Goal: Transaction & Acquisition: Purchase product/service

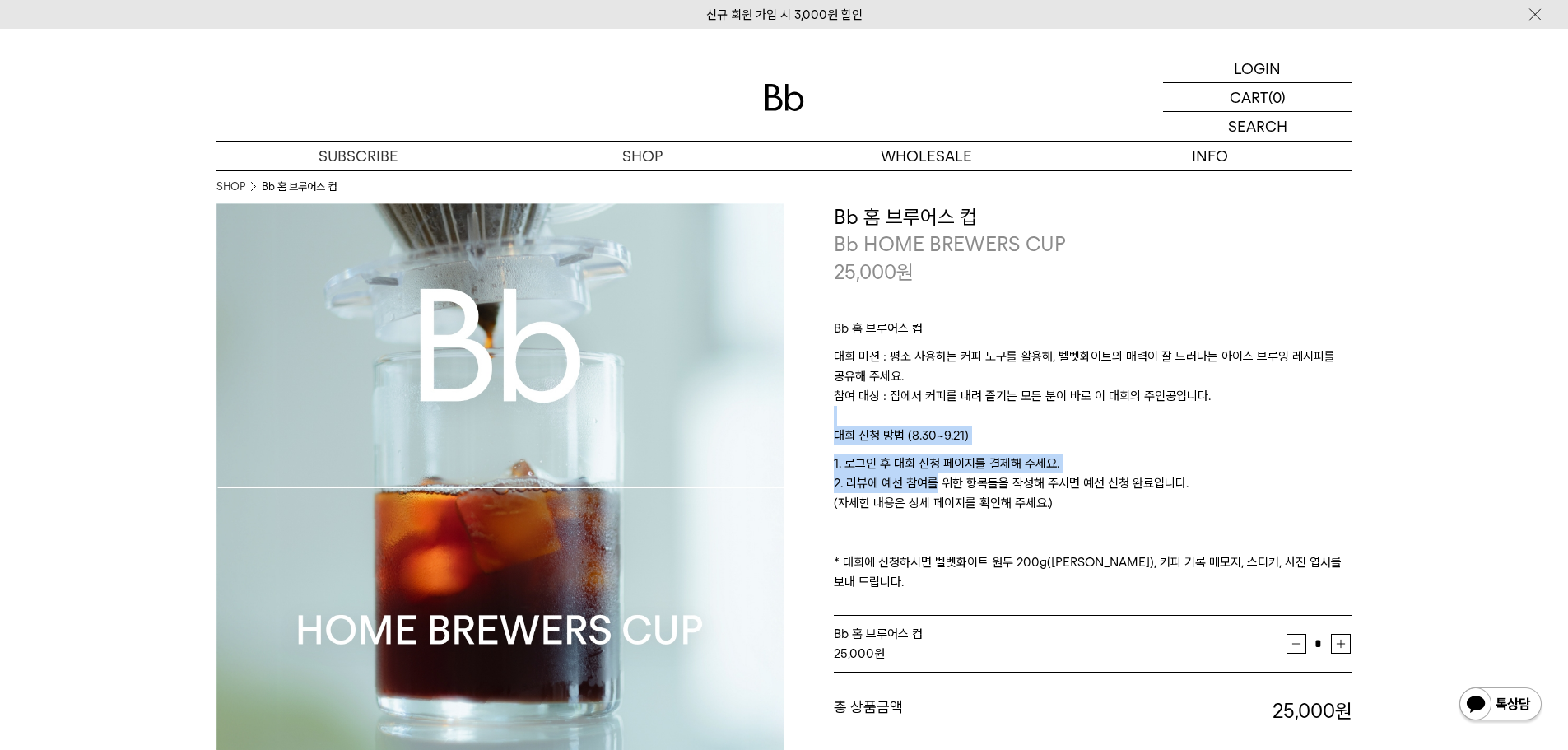
drag, startPoint x: 953, startPoint y: 408, endPoint x: 921, endPoint y: 487, distance: 85.2
click at [921, 487] on div "Bb 홈 브루어스 컵 대회 미션 : 평소 사용하는 커피 도구를 활용해, 벨벳화이트의 매력이 잘 드러나는 아이스 브루잉 레시피를 공유해 주세요.…" at bounding box center [1093, 451] width 519 height 331
click at [921, 487] on p "1. 로그인 후 대회 신청 페이지를 결제해 주세요. 2. 리뷰에 예선 참여를 위한 항목들을 작성해 주시면 예선 신청 완료입니다. (자세한 내용…" at bounding box center [1093, 523] width 519 height 138
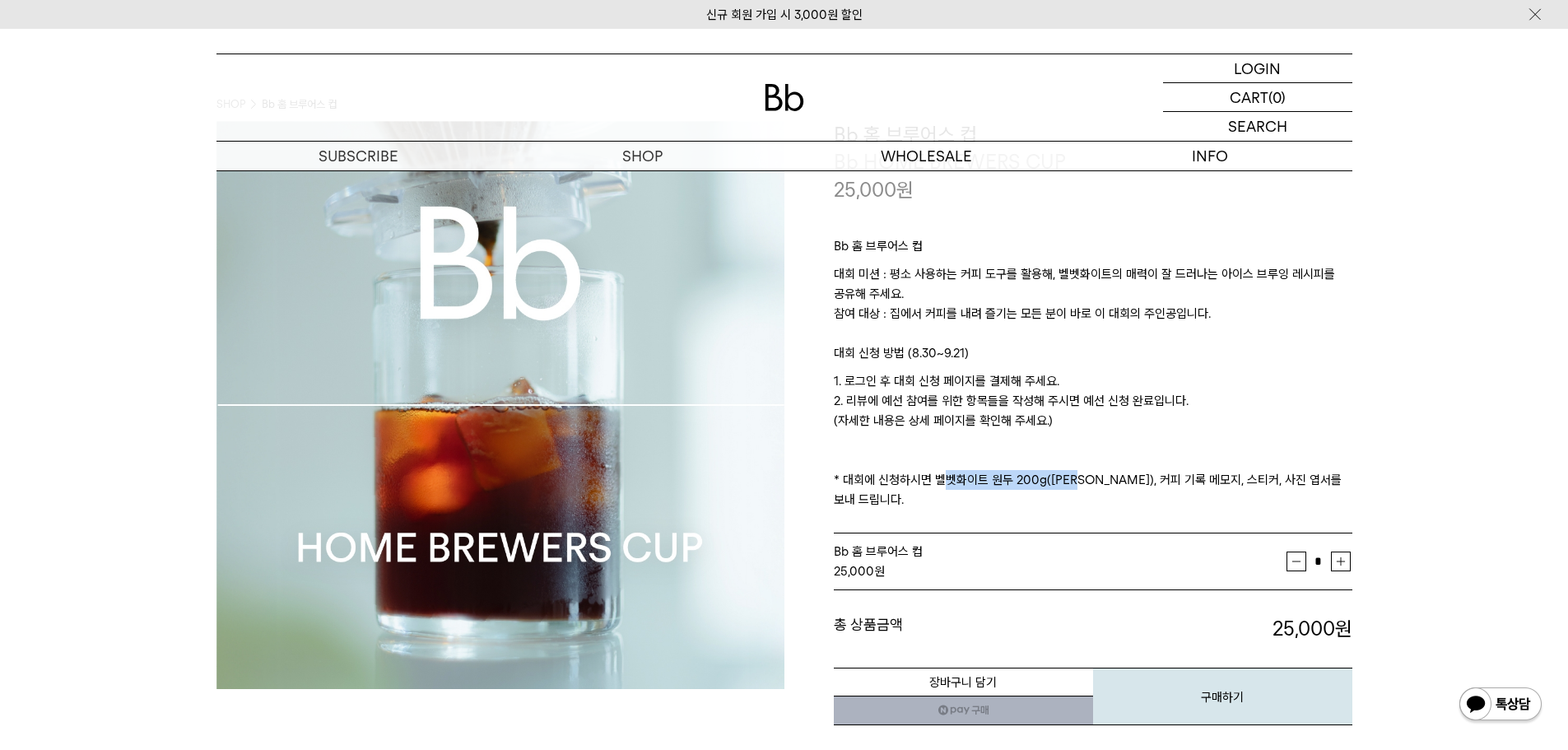
drag, startPoint x: 937, startPoint y: 480, endPoint x: 1074, endPoint y: 482, distance: 137.0
click at [1074, 482] on p "1. 로그인 후 대회 신청 페이지를 결제해 주세요. 2. 리뷰에 예선 참여를 위한 항목들을 작성해 주시면 예선 신청 완료입니다. (자세한 내용…" at bounding box center [1093, 440] width 519 height 138
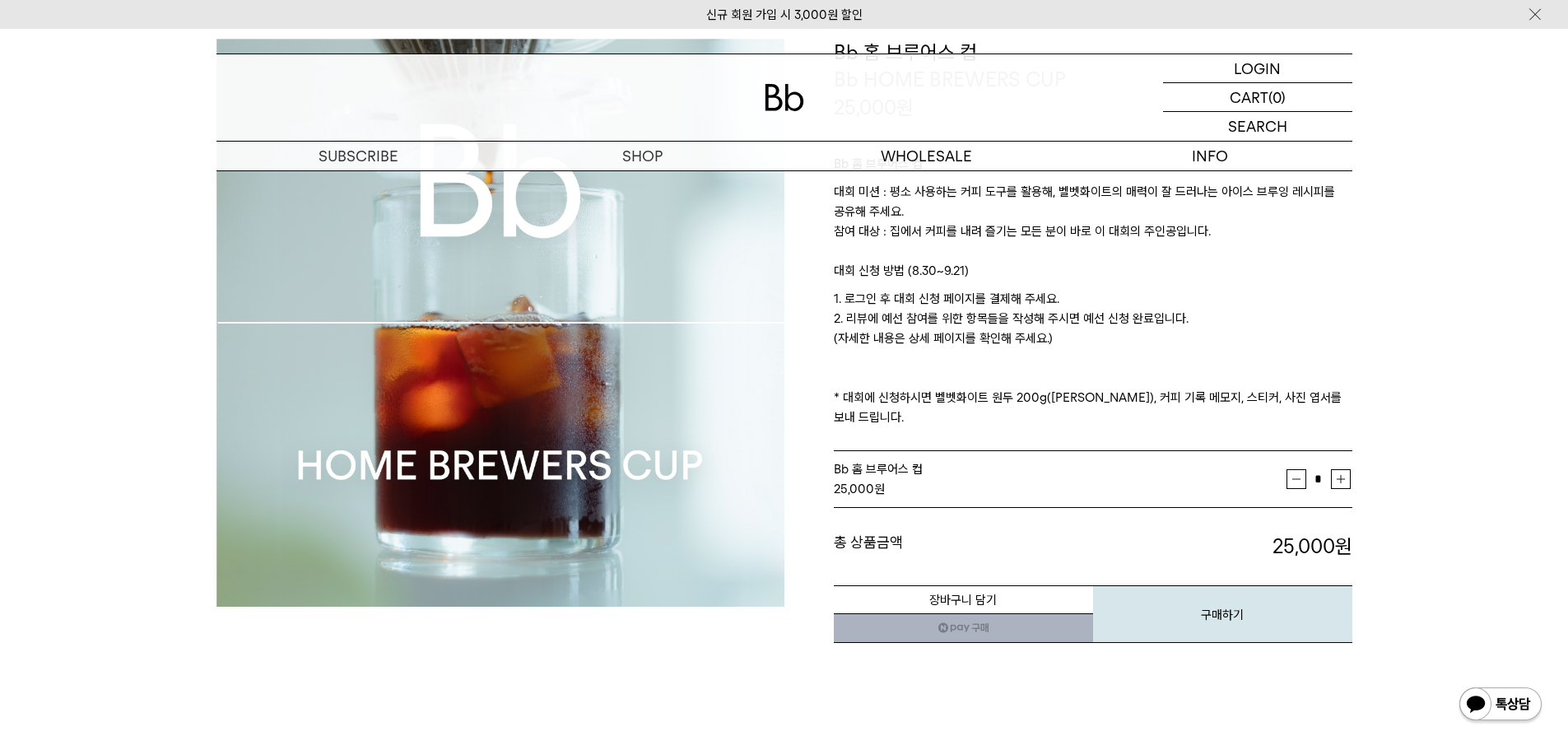
scroll to position [0, 0]
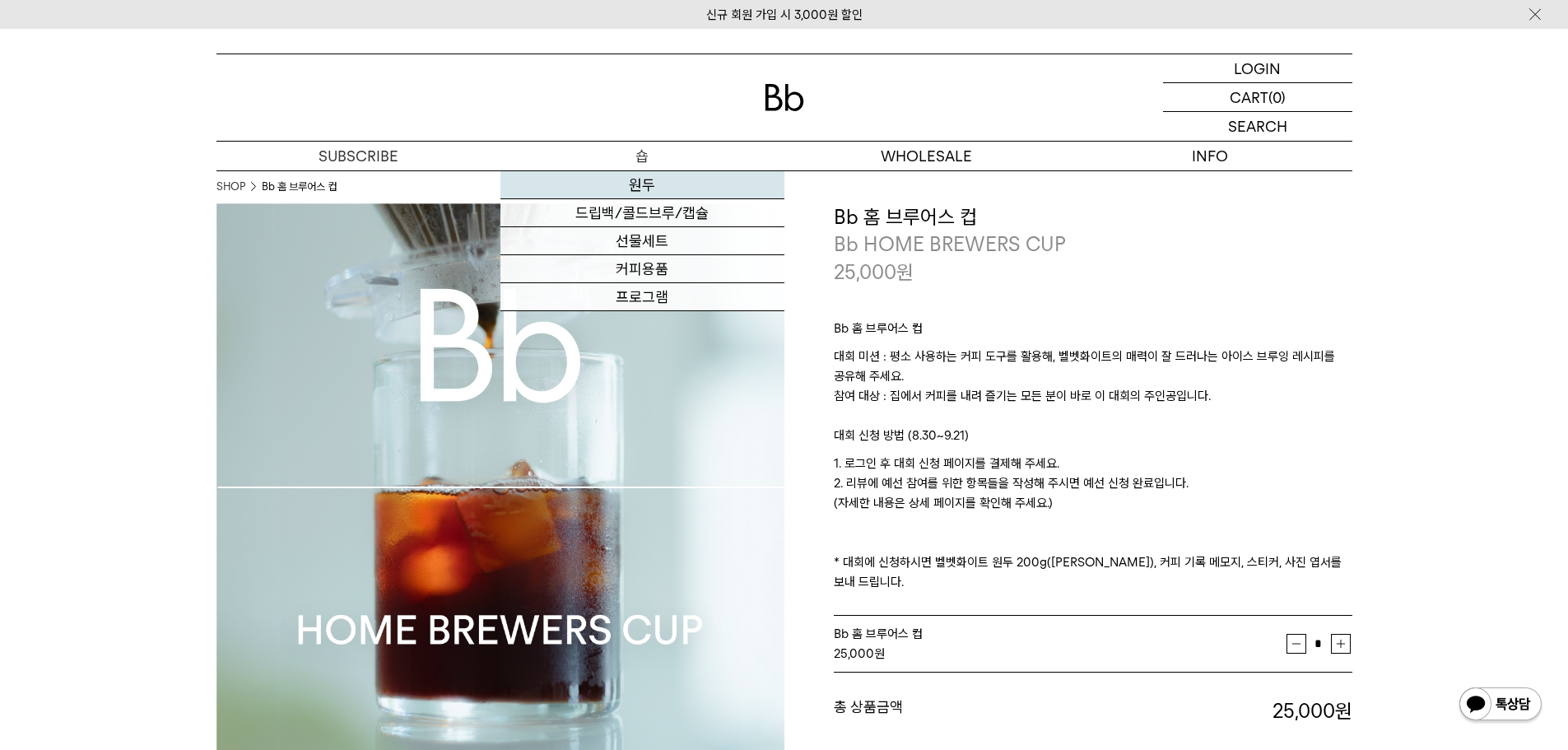
click at [639, 182] on link "원두" at bounding box center [642, 185] width 284 height 28
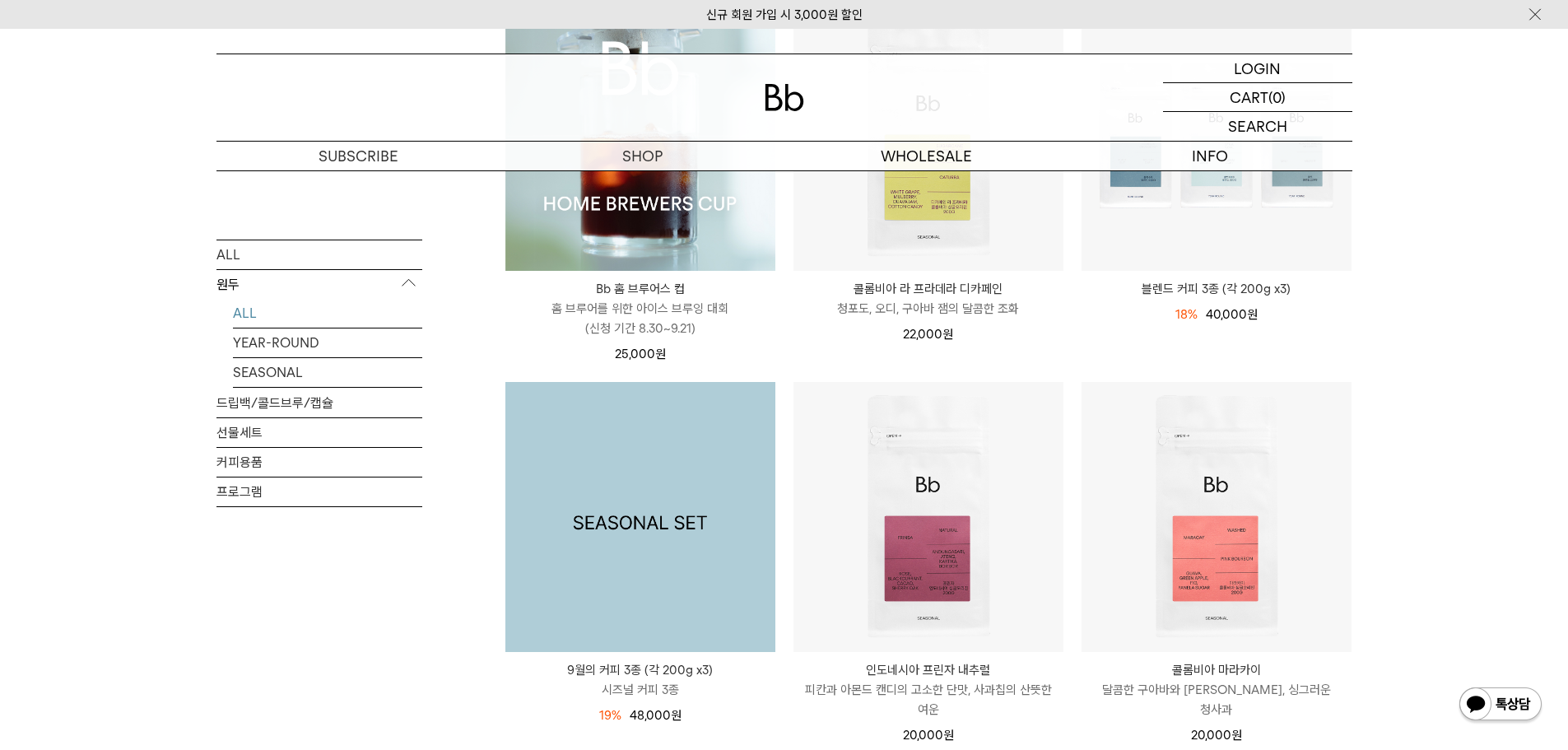
scroll to position [247, 0]
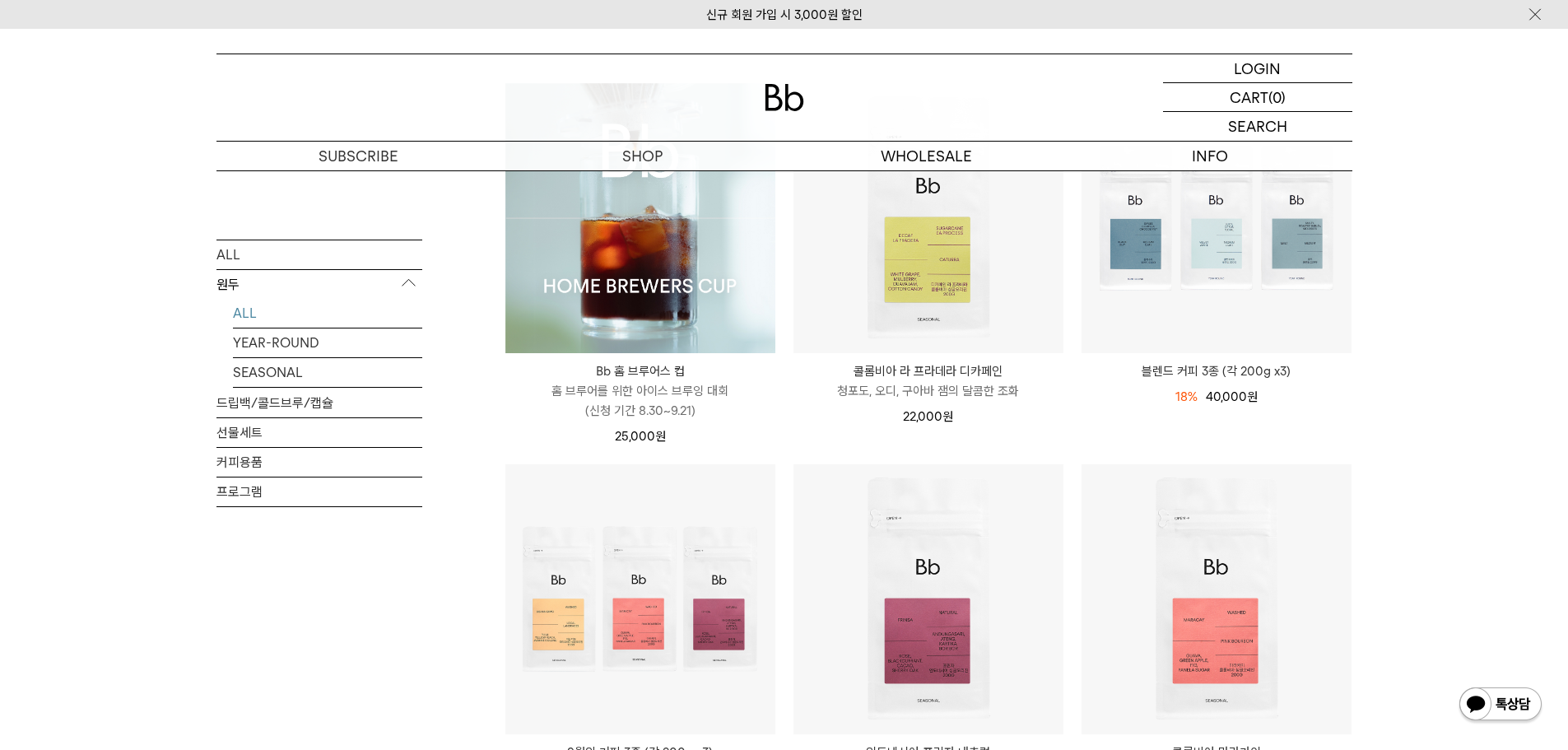
click at [670, 318] on img at bounding box center [640, 218] width 270 height 270
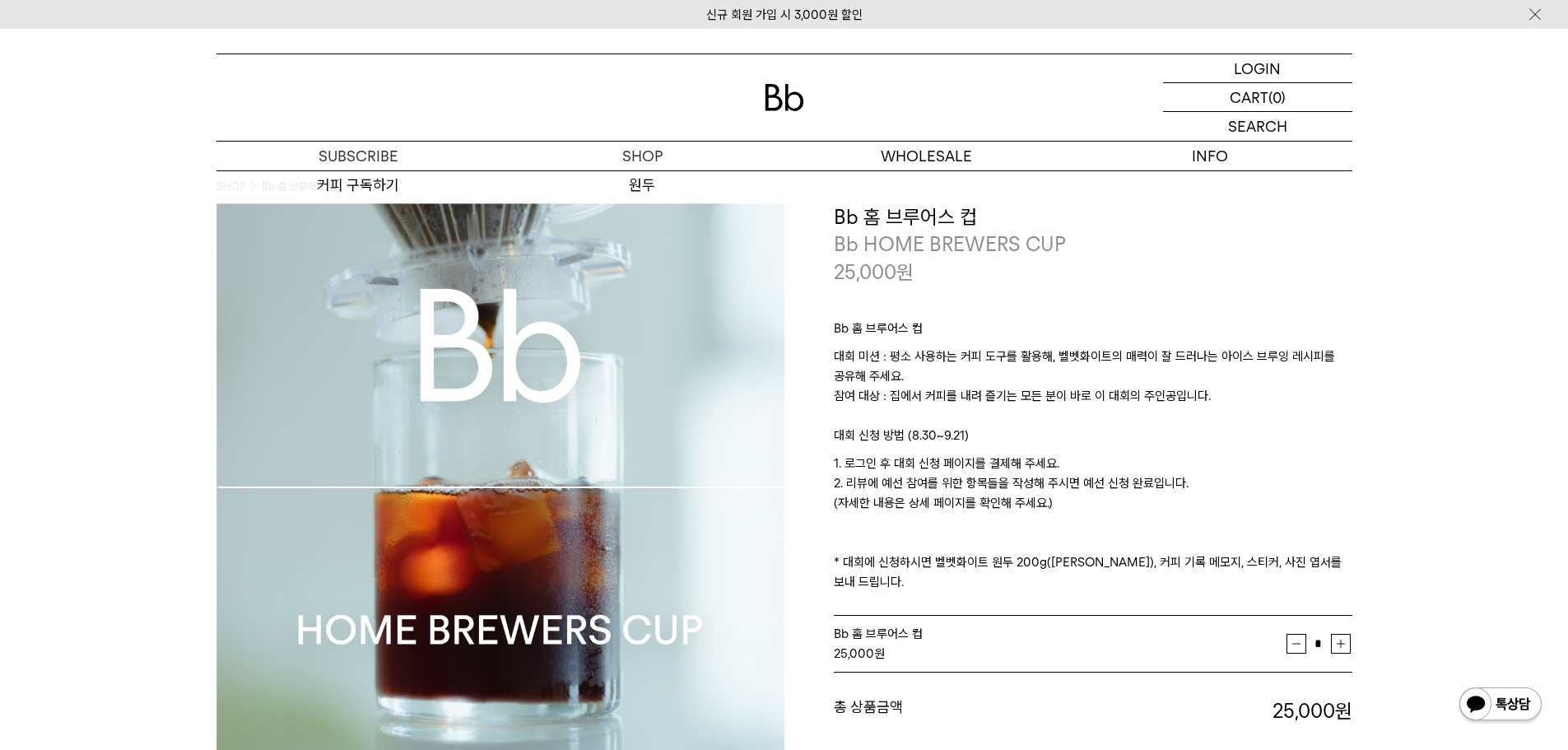
click at [759, 115] on div at bounding box center [784, 97] width 1137 height 86
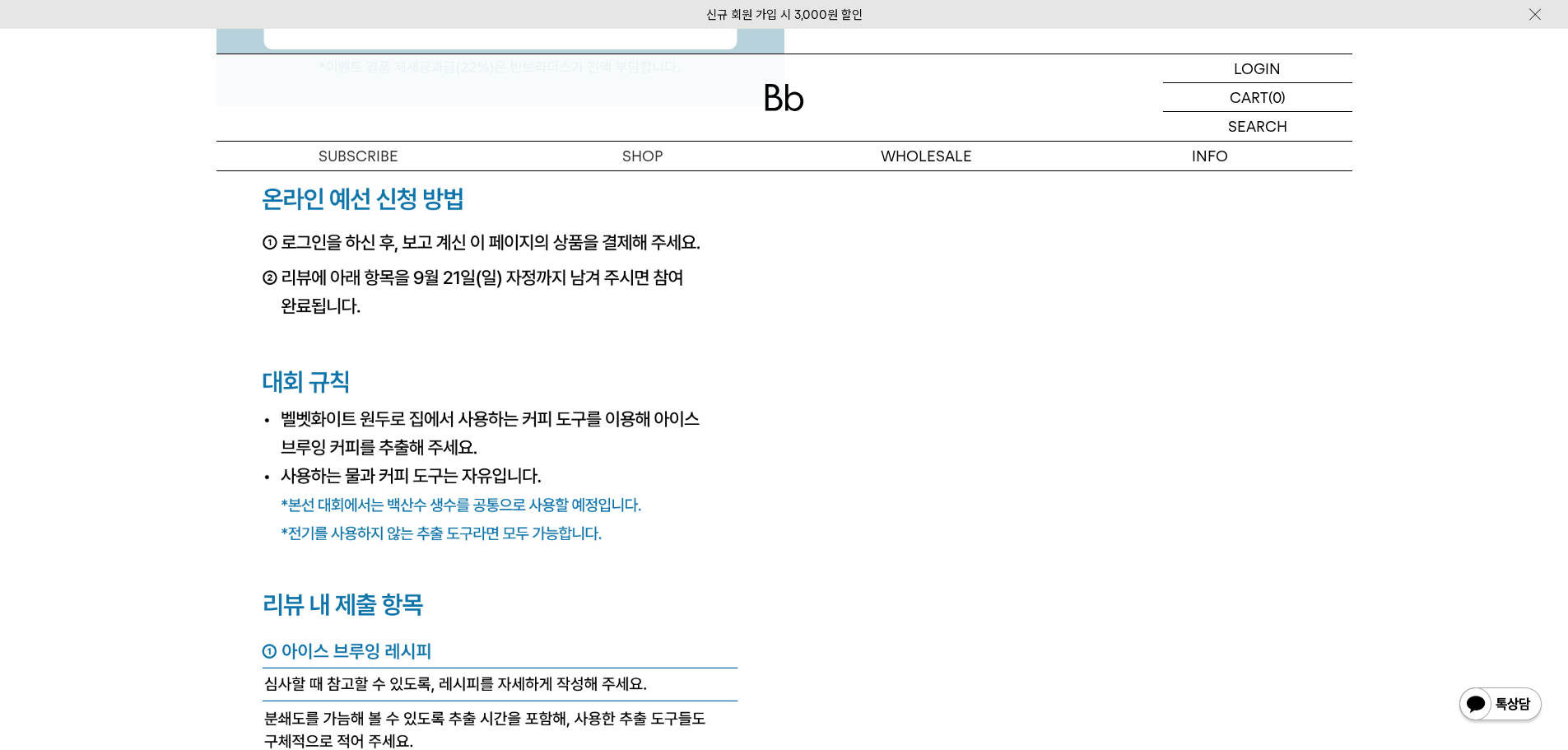
scroll to position [5991, 0]
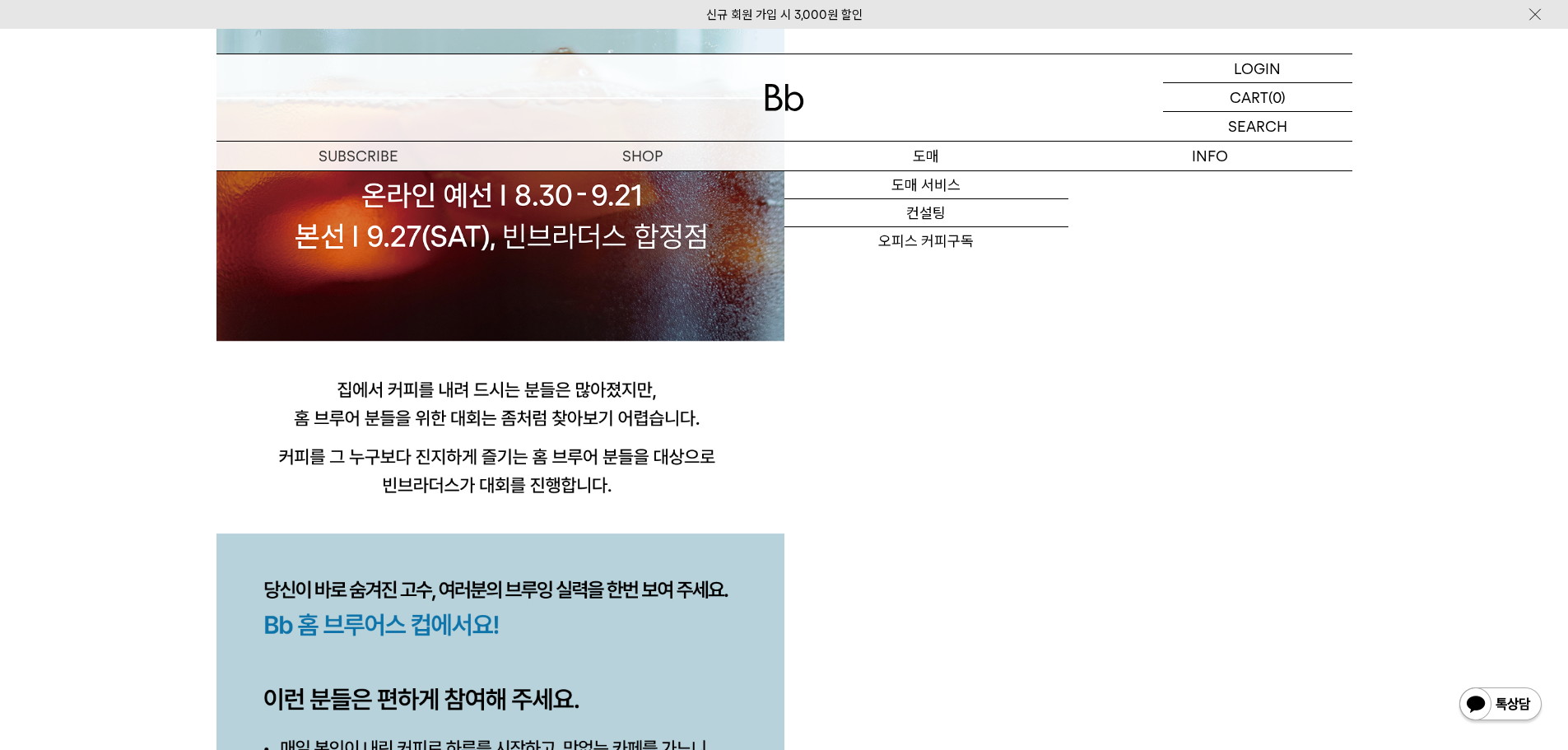
scroll to position [0, 0]
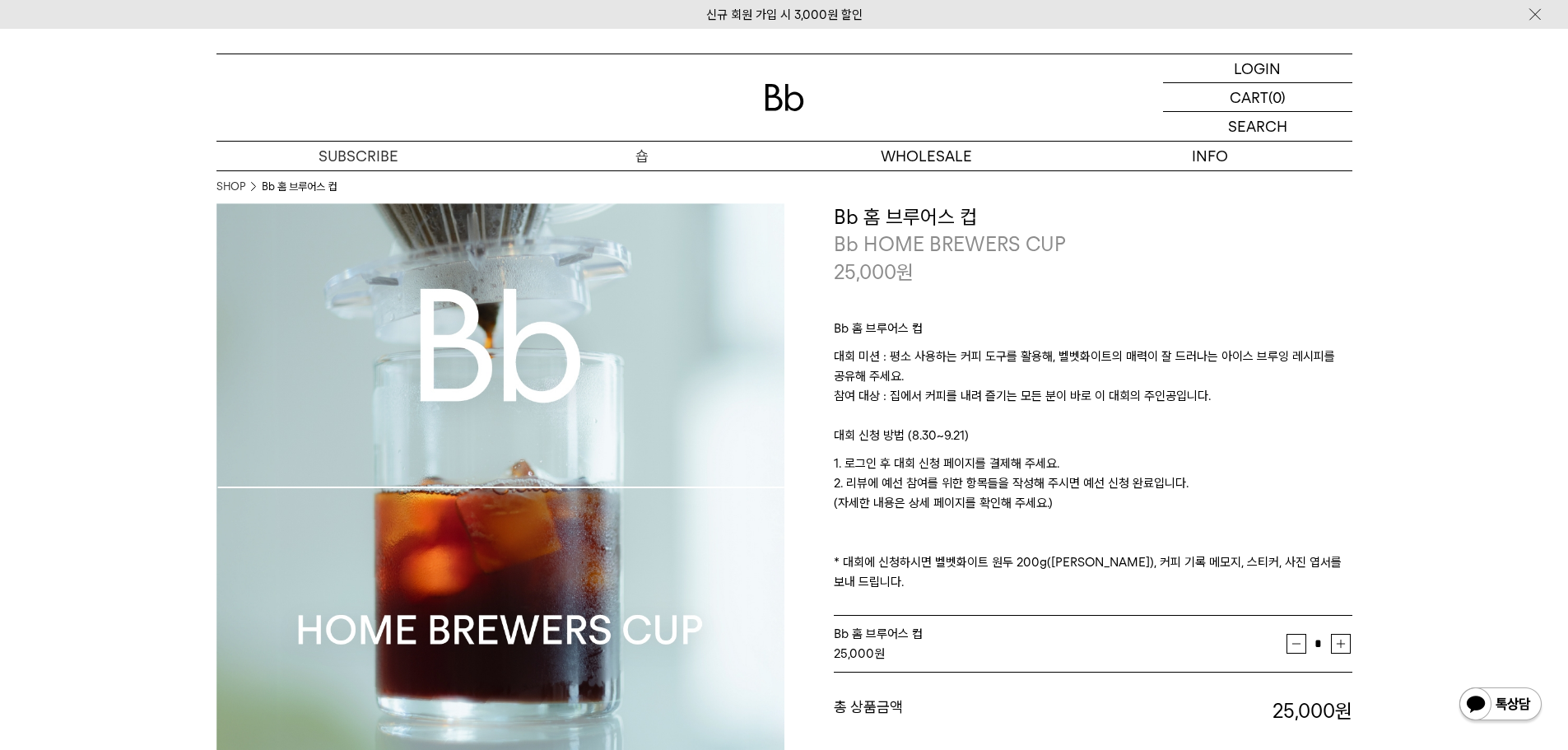
click at [652, 157] on p "숍" at bounding box center [642, 155] width 284 height 28
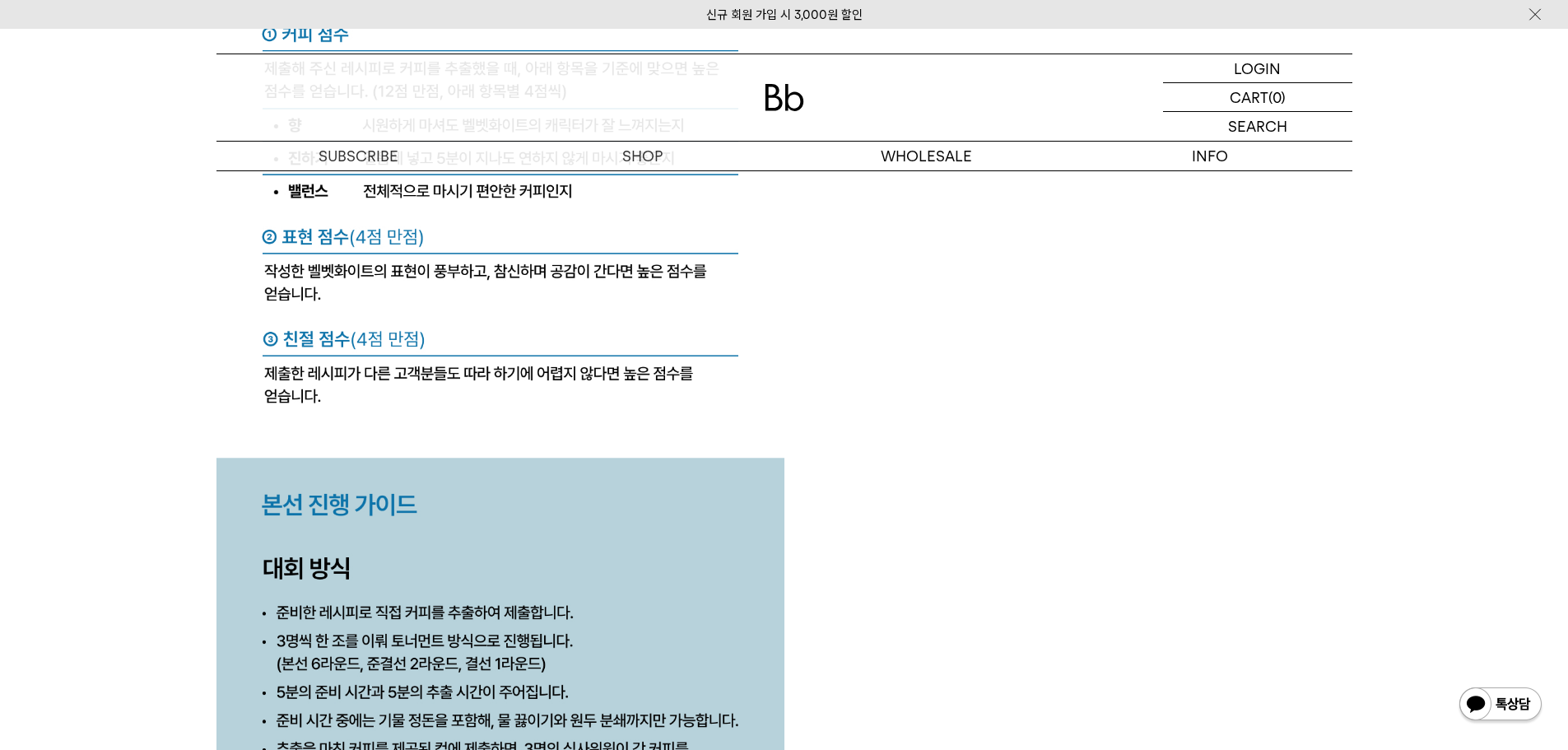
scroll to position [6670, 0]
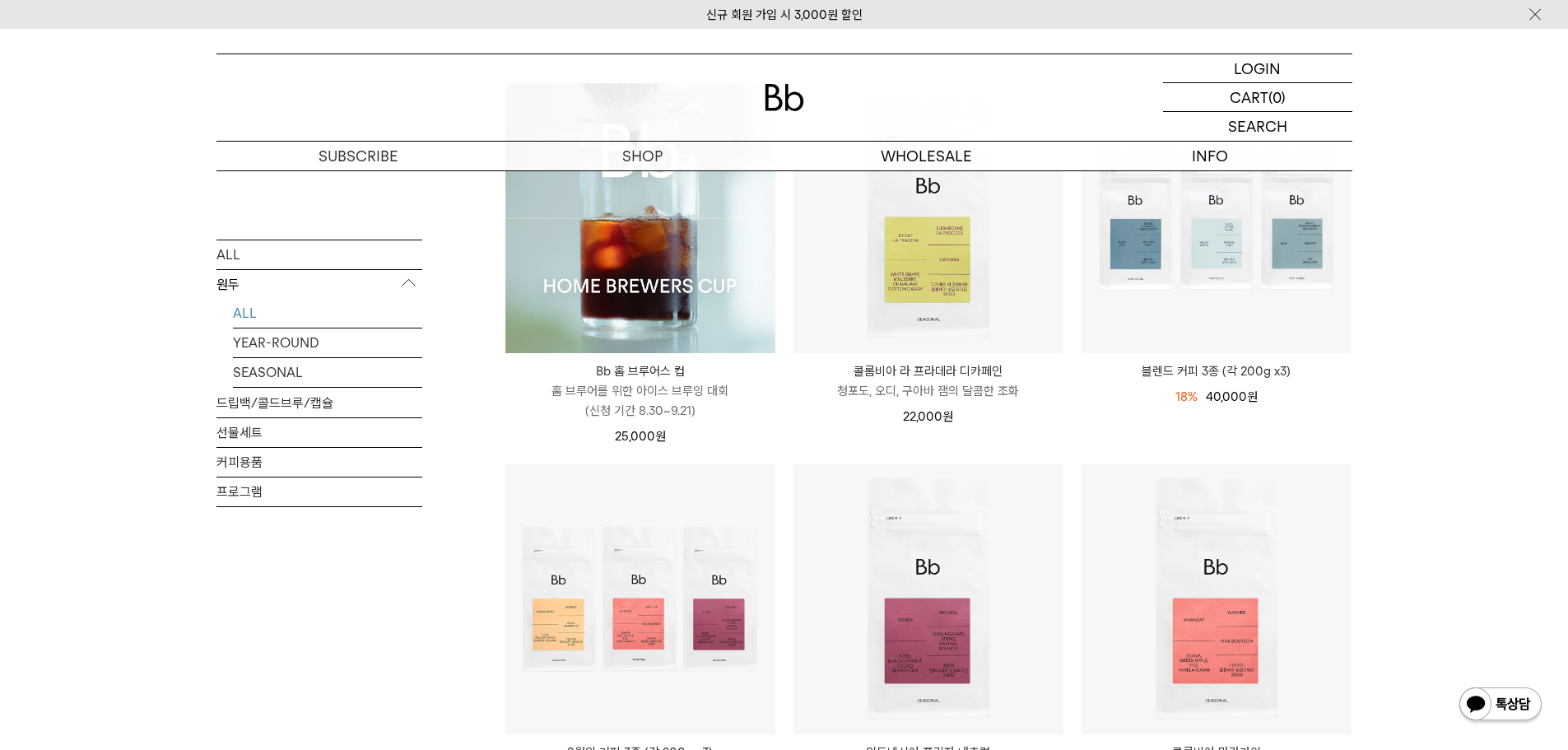
scroll to position [412, 0]
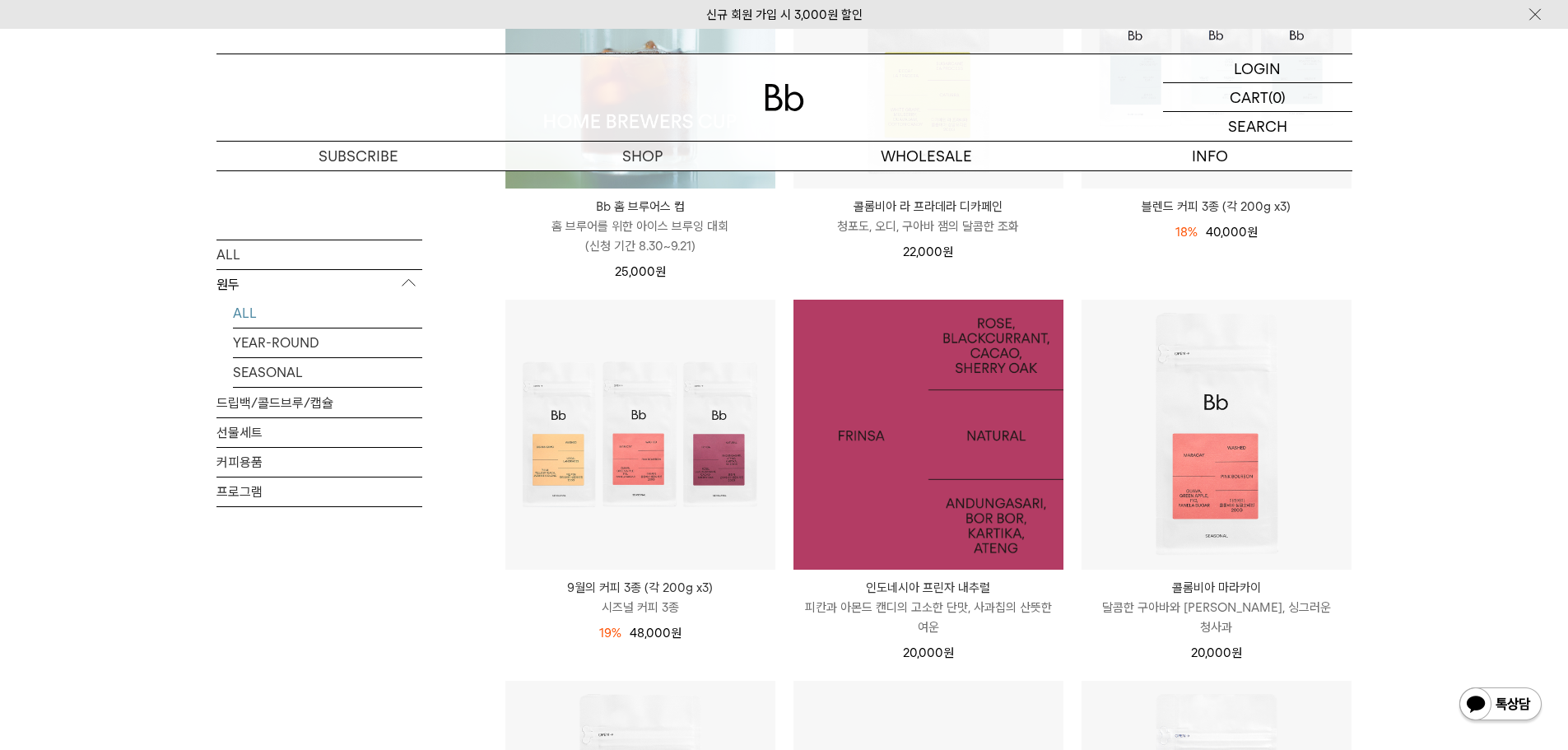
click at [1032, 475] on img at bounding box center [928, 434] width 270 height 270
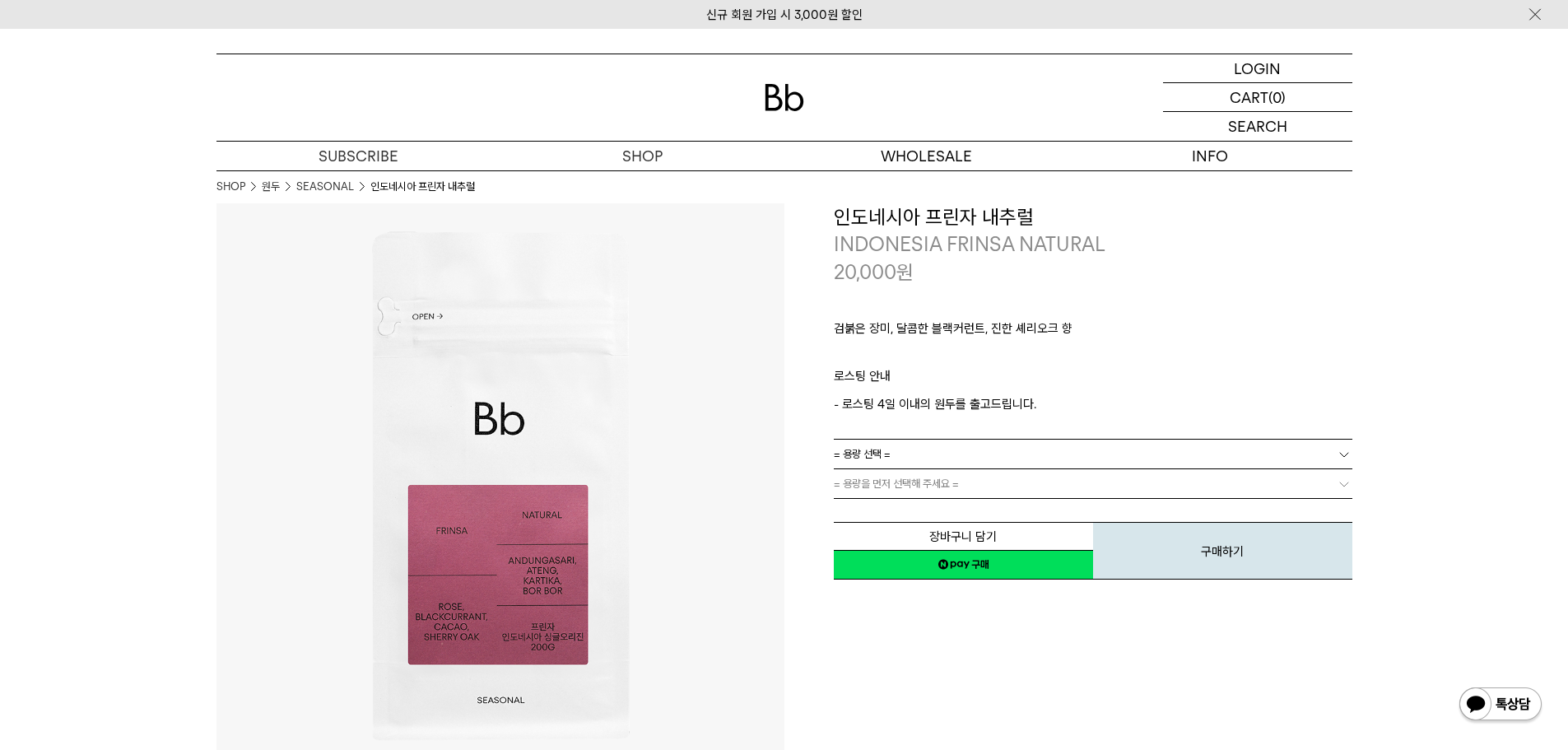
click at [939, 450] on link "= 용량 선택 =" at bounding box center [1093, 453] width 519 height 28
click at [885, 511] on li "600g" at bounding box center [1101, 514] width 502 height 29
click at [885, 485] on span "= 분쇄도 선택 =" at bounding box center [867, 483] width 66 height 28
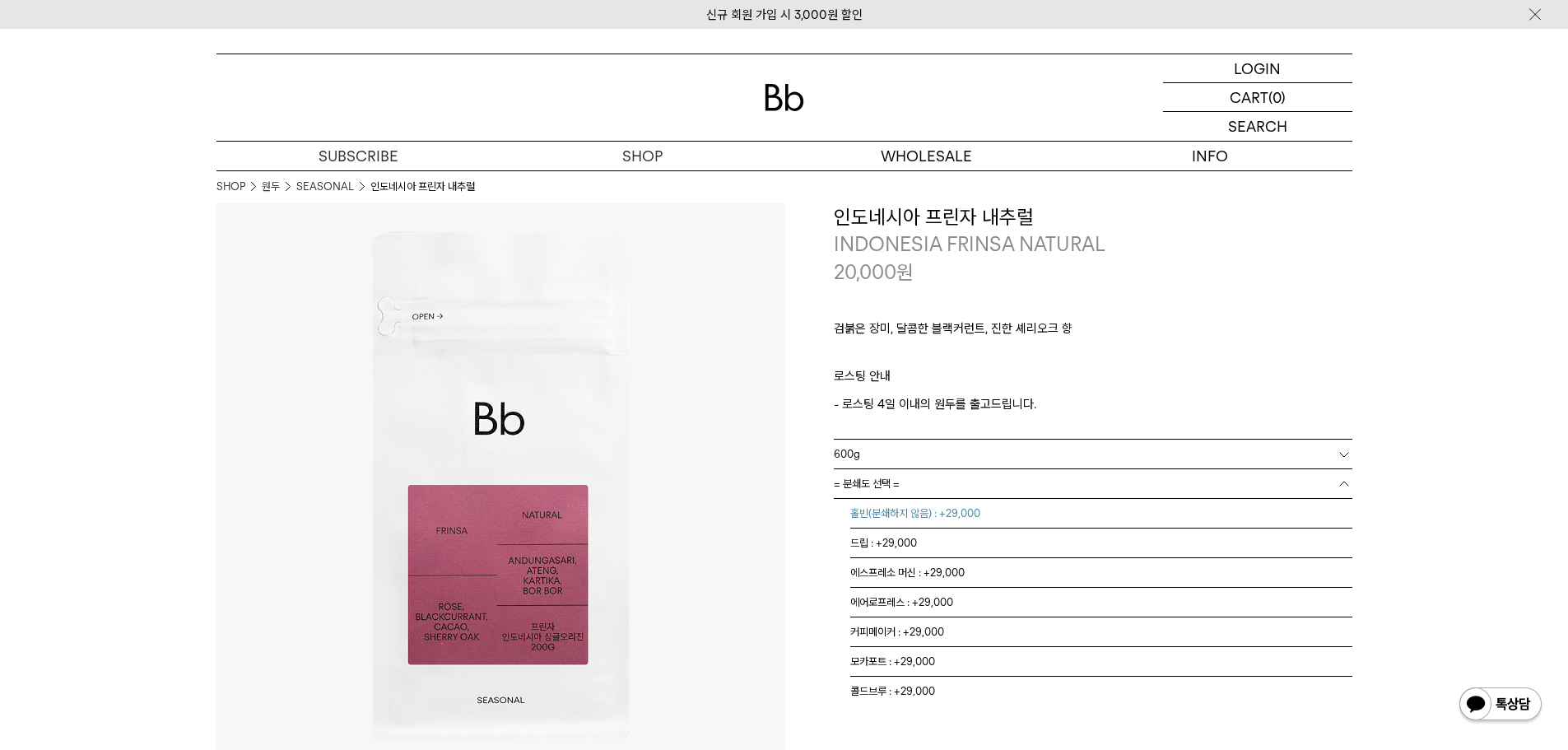
click at [885, 516] on li "홀빈(분쇄하지 않음) : +29,000" at bounding box center [1101, 514] width 502 height 29
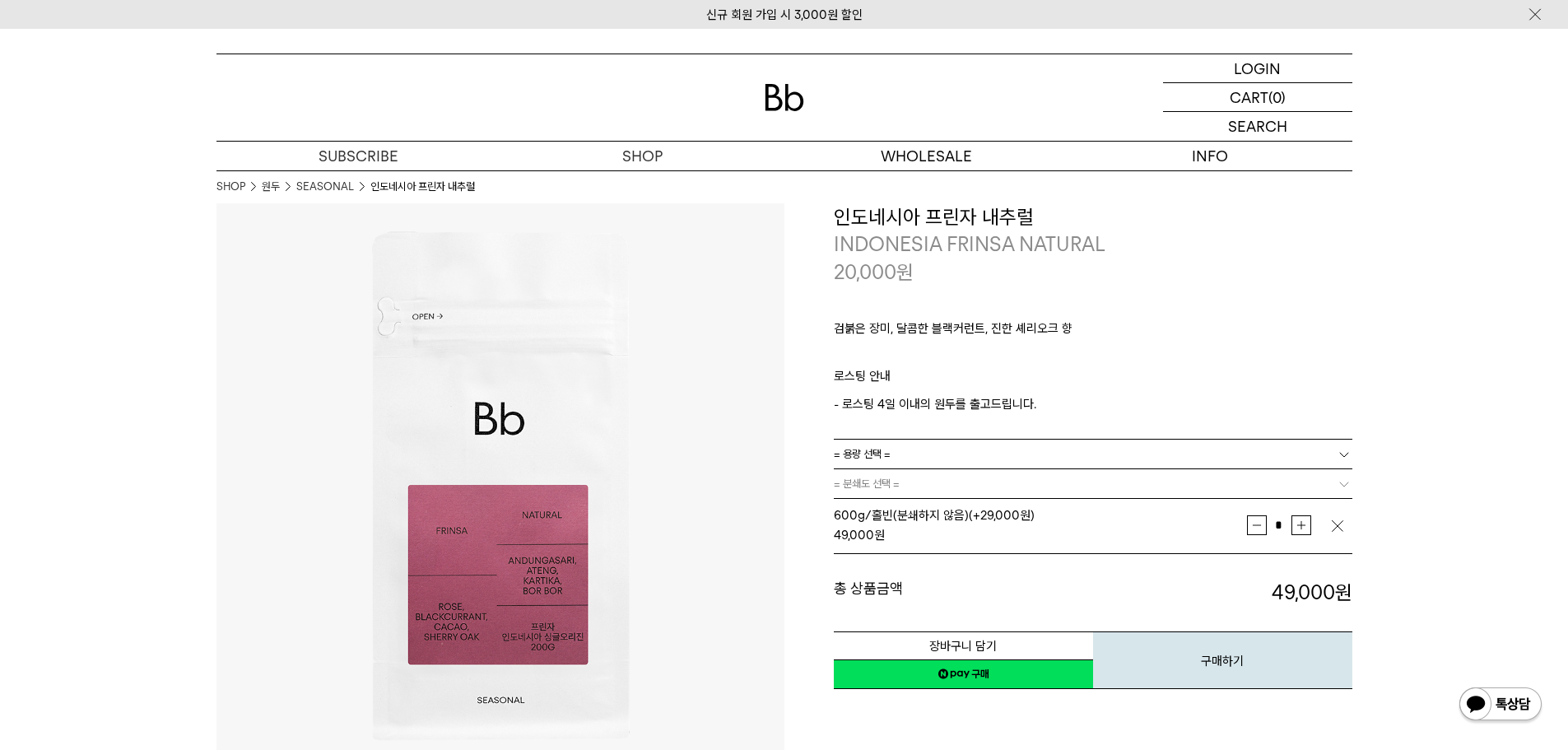
drag, startPoint x: 165, startPoint y: 368, endPoint x: 167, endPoint y: 395, distance: 27.1
